Goal: Navigation & Orientation: Find specific page/section

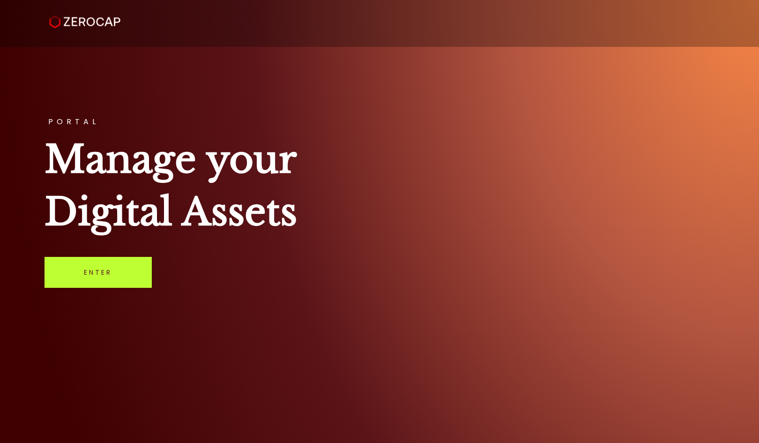
click at [100, 269] on link "Enter" at bounding box center [97, 272] width 107 height 31
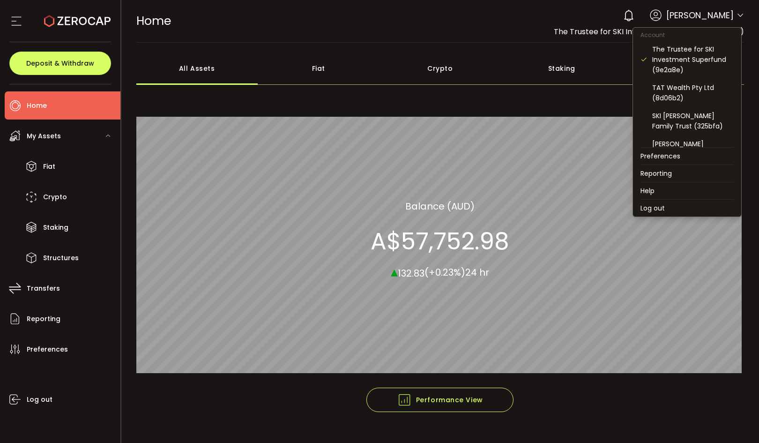
click at [736, 18] on icon at bounding box center [739, 15] width 7 height 7
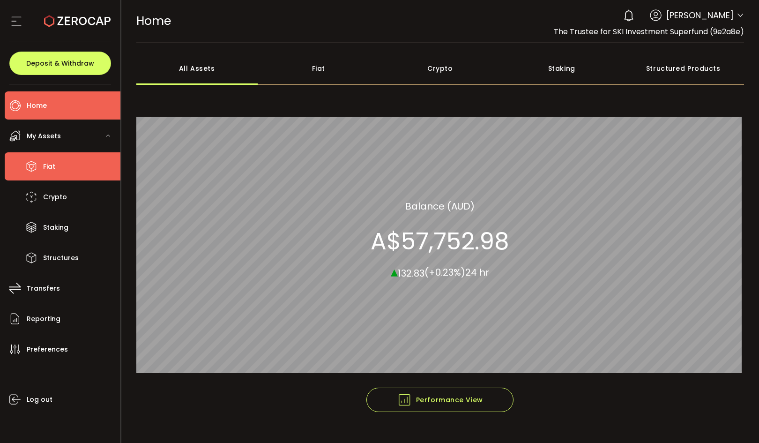
click at [52, 168] on span "Fiat" at bounding box center [49, 167] width 12 height 14
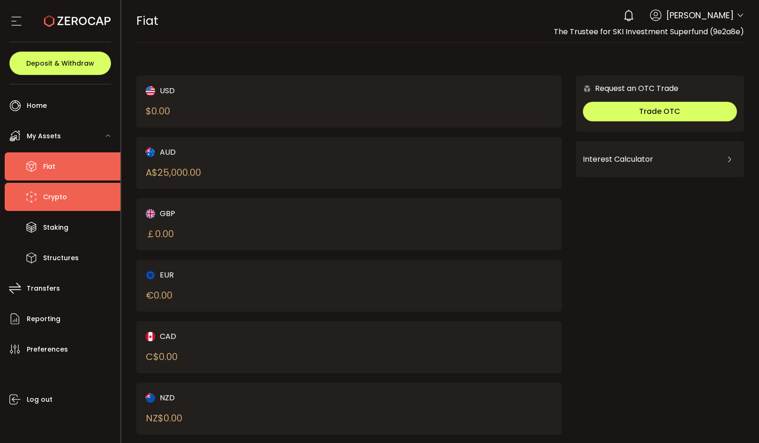
click at [50, 194] on span "Crypto" at bounding box center [55, 197] width 24 height 14
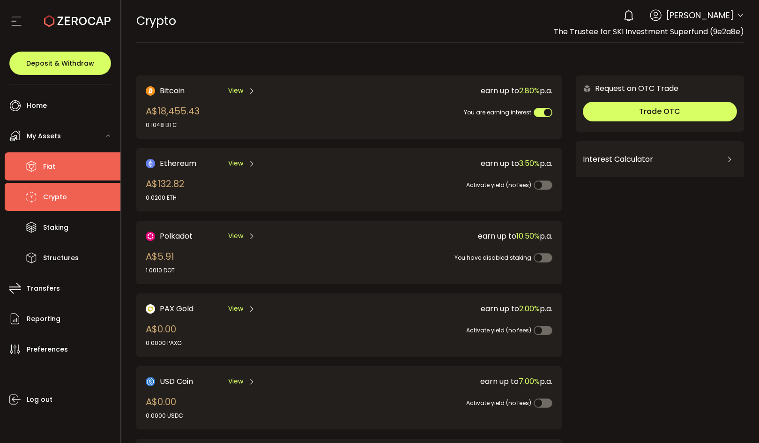
click at [43, 165] on span "Fiat" at bounding box center [49, 167] width 12 height 14
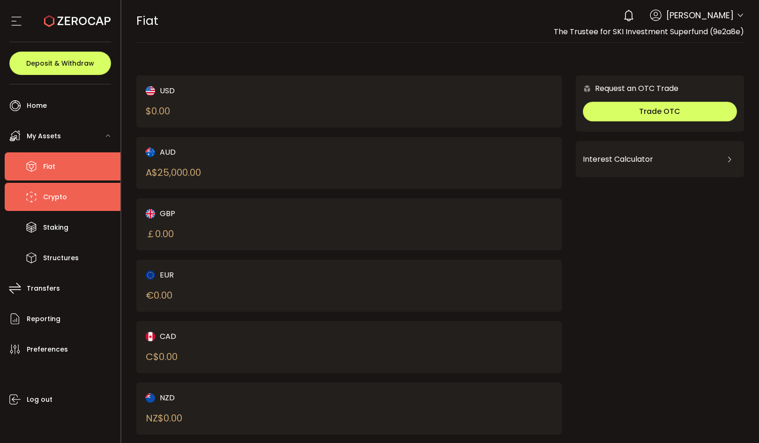
click at [47, 196] on span "Crypto" at bounding box center [55, 197] width 24 height 14
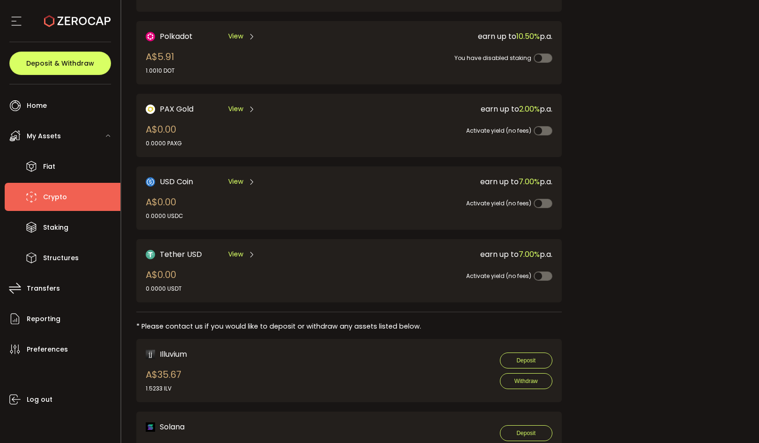
scroll to position [254, 0]
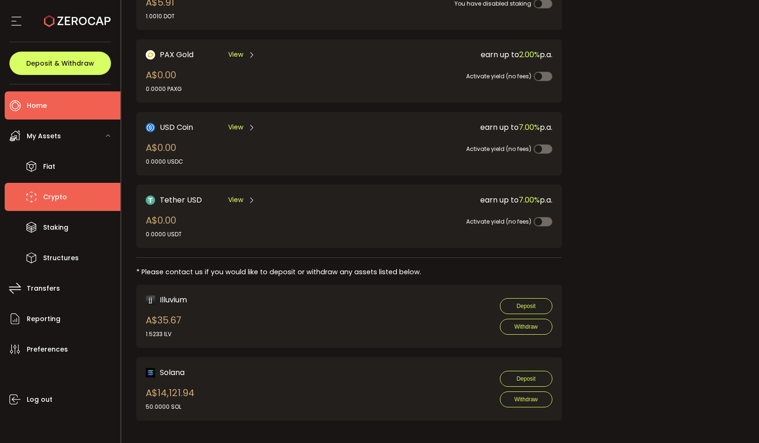
click at [41, 111] on span "Home" at bounding box center [37, 106] width 20 height 14
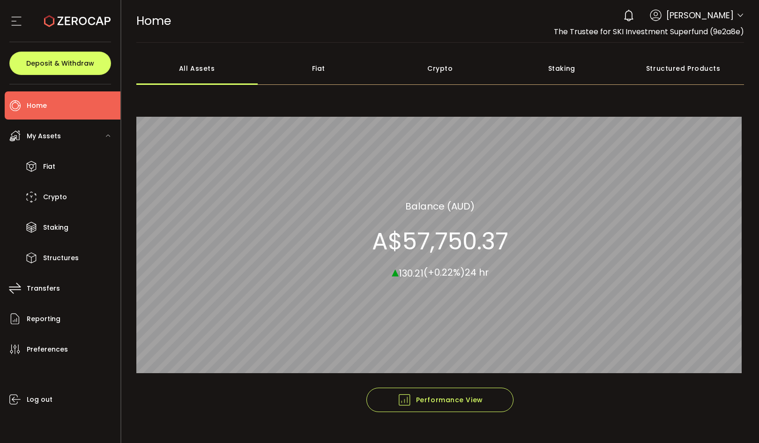
click at [310, 63] on div "Fiat" at bounding box center [319, 68] width 122 height 33
click at [206, 77] on div "All Assets" at bounding box center [197, 68] width 122 height 33
click at [429, 66] on div "Crypto" at bounding box center [440, 68] width 122 height 33
click at [543, 67] on div "Staking" at bounding box center [562, 68] width 122 height 33
click at [189, 69] on div "All Assets" at bounding box center [197, 68] width 122 height 33
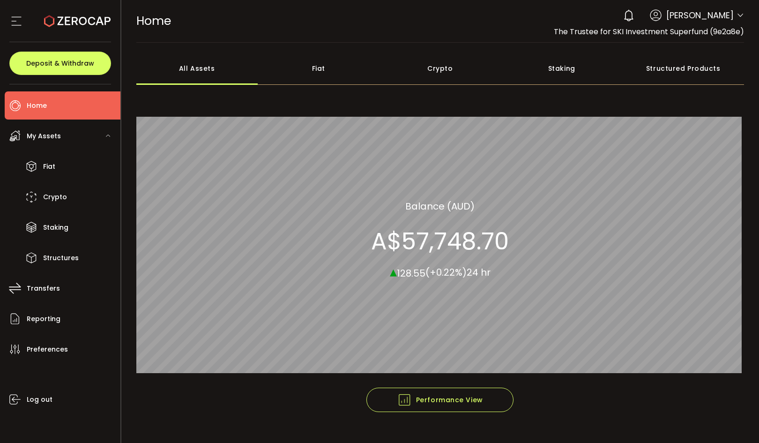
click at [736, 22] on div "Account The Trustee for SKI Investment Superfund (9e2a8e) TAT Wealth Pty Ltd (8…" at bounding box center [739, 17] width 7 height 10
click at [736, 16] on icon at bounding box center [739, 15] width 7 height 7
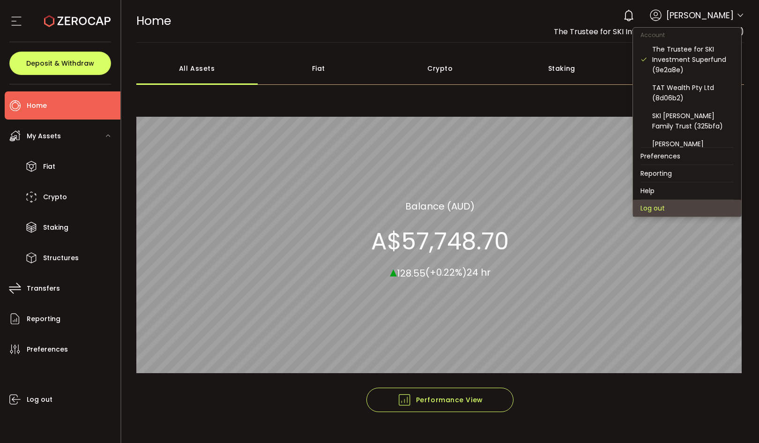
click at [645, 209] on li "Log out" at bounding box center [687, 208] width 108 height 17
